Goal: Task Accomplishment & Management: Use online tool/utility

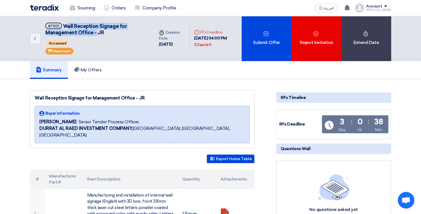
drag, startPoint x: 66, startPoint y: 26, endPoint x: 94, endPoint y: 30, distance: 28.5
click at [97, 30] on span "Wall Reception Signage for Management Office - JR" at bounding box center [85, 29] width 81 height 12
click at [82, 29] on span "Wall Reception Signage for Management Office - JR" at bounding box center [85, 29] width 81 height 12
click at [66, 26] on span "Wall Reception Signage for Management Office - JR" at bounding box center [85, 29] width 81 height 12
drag, startPoint x: 63, startPoint y: 25, endPoint x: 105, endPoint y: 33, distance: 43.0
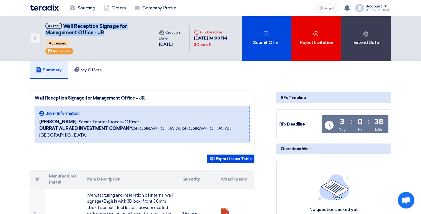
click at [104, 33] on h5 "#71221 Wall Reception Signage for Management Office - JR" at bounding box center [96, 30] width 102 height 14
copy span "Wall Reception Signage for Management Office - JR"
click at [352, 4] on div "New request received, check details and submit your quotation now! 20 hours ago…" at bounding box center [347, 7] width 11 height 11
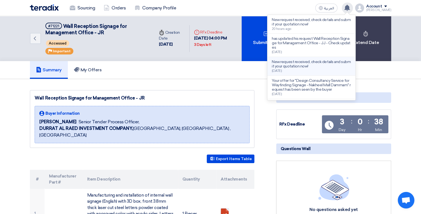
click at [305, 61] on p "New request received, check details and submit your quotation now!" at bounding box center [311, 64] width 79 height 9
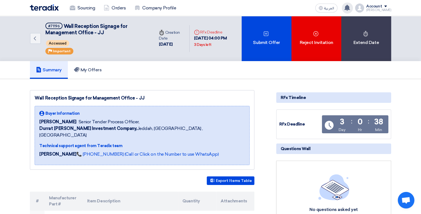
click at [349, 7] on icon at bounding box center [347, 8] width 6 height 6
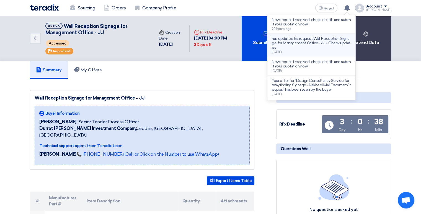
click at [319, 44] on p "has updated his request Wall Reception Signage for Management Office - JJ - Che…" at bounding box center [311, 43] width 79 height 13
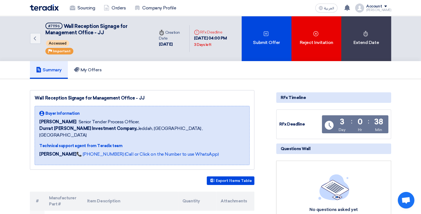
click at [92, 103] on div "Wall Reception Signage for Management Office - JJ Buyer Information [PERSON_NAM…" at bounding box center [142, 130] width 225 height 80
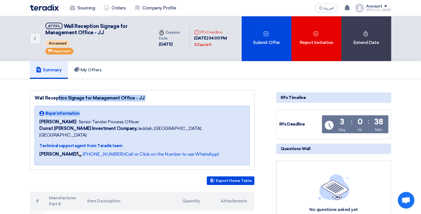
drag, startPoint x: 38, startPoint y: 99, endPoint x: 136, endPoint y: 104, distance: 98.4
click at [136, 104] on div "Wall Reception Signage for Management Office - JJ Buyer Information [PERSON_NAM…" at bounding box center [142, 130] width 225 height 80
click at [53, 97] on div "Wall Reception Signage for Management Office - JJ" at bounding box center [142, 98] width 215 height 7
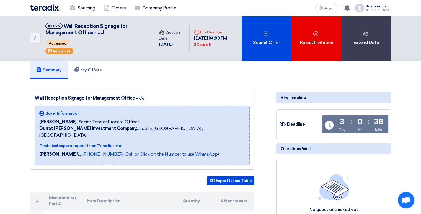
drag, startPoint x: 35, startPoint y: 97, endPoint x: 145, endPoint y: 100, distance: 110.5
click at [145, 100] on div "Wall Reception Signage for Management Office - JJ" at bounding box center [142, 98] width 215 height 7
copy div "Wall Reception Signage for Management Office - JJ"
